Goal: Navigation & Orientation: Find specific page/section

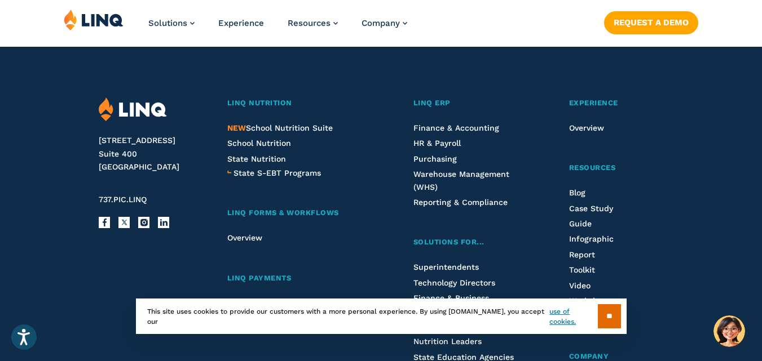
scroll to position [2874, 0]
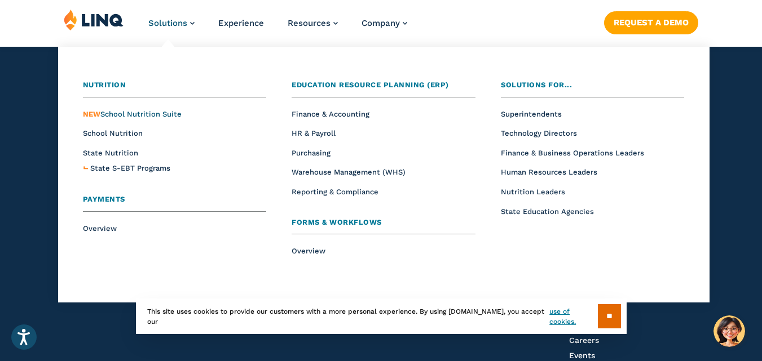
click at [161, 112] on span "NEW School Nutrition Suite" at bounding box center [132, 114] width 99 height 8
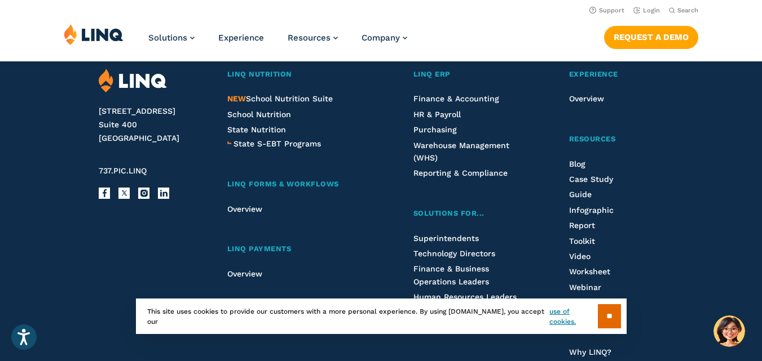
scroll to position [1297, 0]
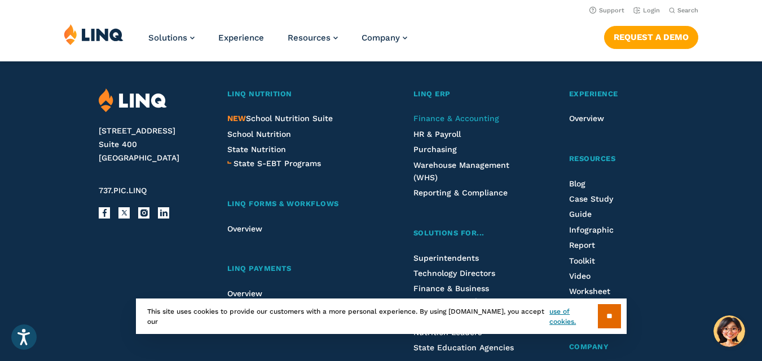
click at [456, 121] on span "Finance & Accounting" at bounding box center [456, 118] width 86 height 9
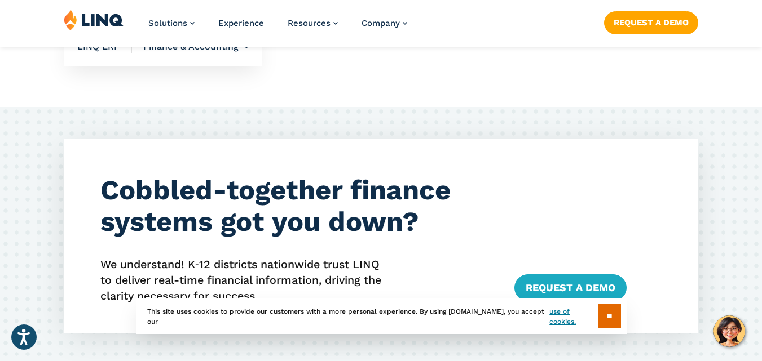
scroll to position [2420, 0]
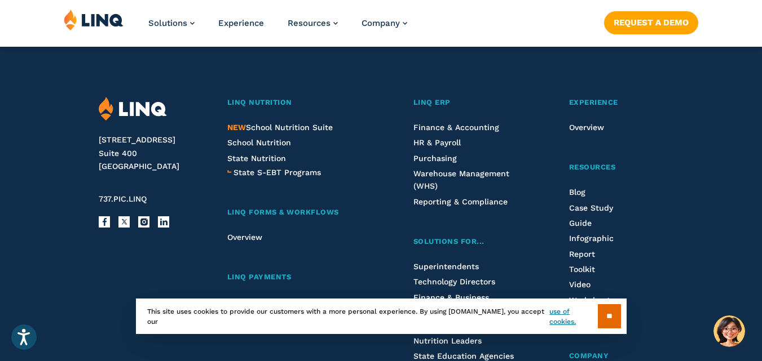
click at [577, 193] on li "Blog" at bounding box center [616, 192] width 94 height 12
click at [577, 197] on span "Blog" at bounding box center [577, 192] width 16 height 9
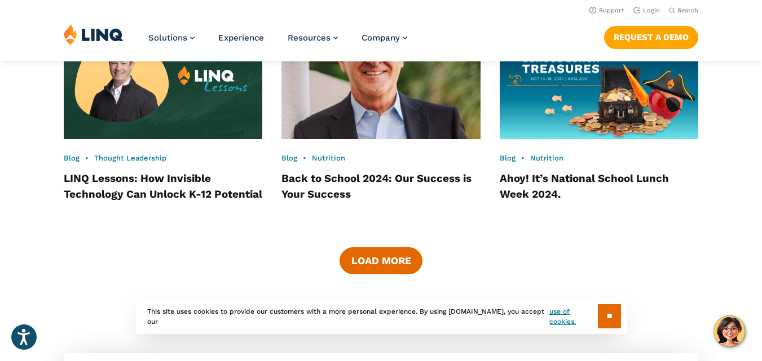
scroll to position [1601, 0]
